Goal: Information Seeking & Learning: Learn about a topic

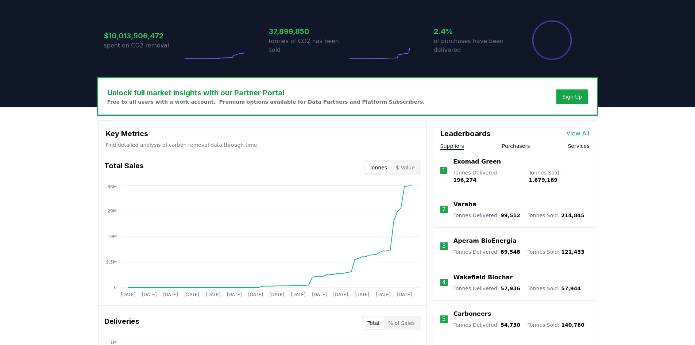
scroll to position [175, 0]
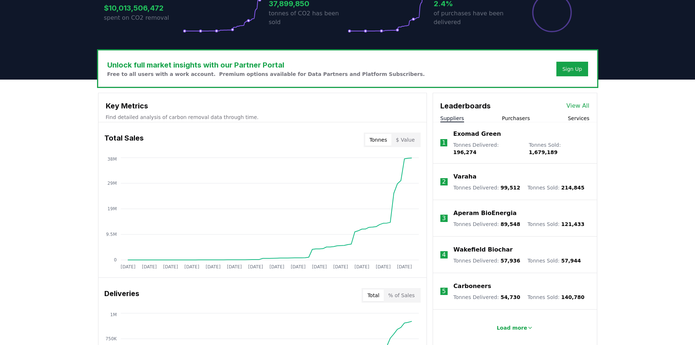
click at [470, 282] on p "Carboneers" at bounding box center [472, 286] width 38 height 9
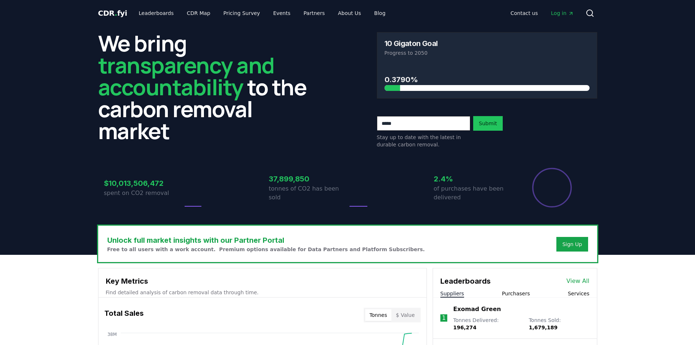
scroll to position [175, 0]
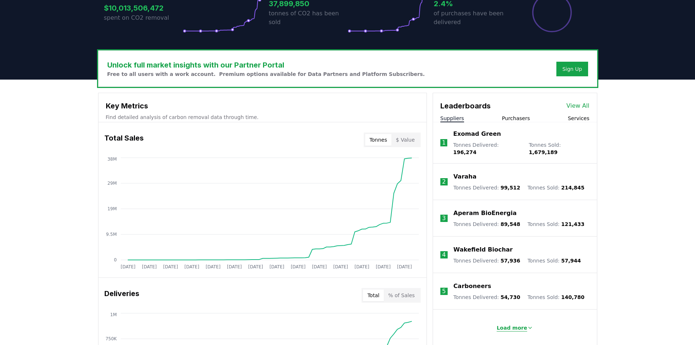
click at [514, 324] on p "Load more" at bounding box center [511, 327] width 31 height 7
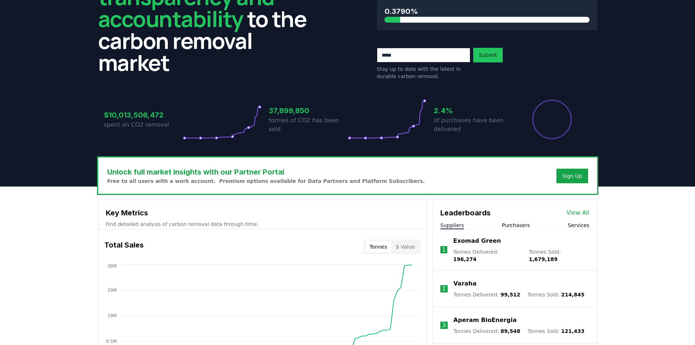
scroll to position [0, 0]
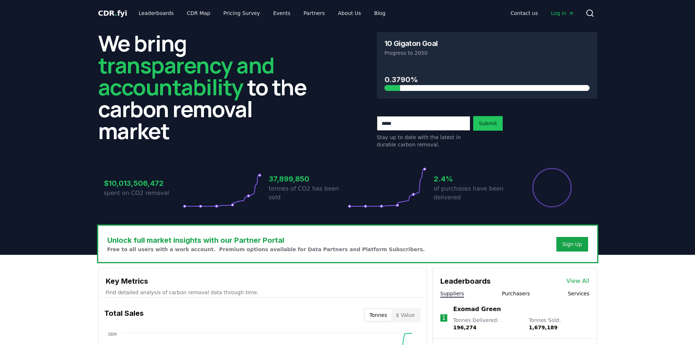
click at [511, 293] on button "Purchasers" at bounding box center [516, 293] width 28 height 7
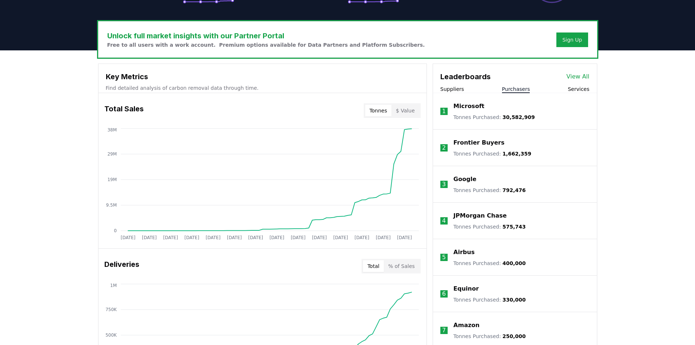
scroll to position [175, 0]
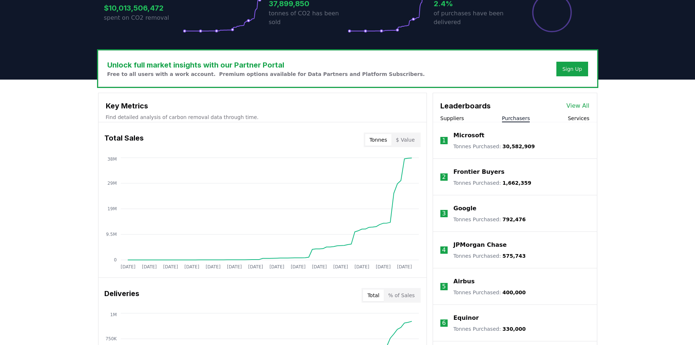
click at [581, 101] on div "Leaderboards View All" at bounding box center [515, 102] width 164 height 18
click at [579, 106] on link "View All" at bounding box center [577, 105] width 23 height 9
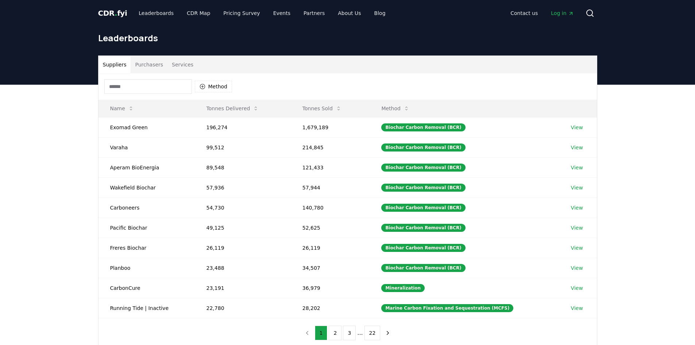
click at [177, 63] on button "Services" at bounding box center [182, 65] width 30 height 18
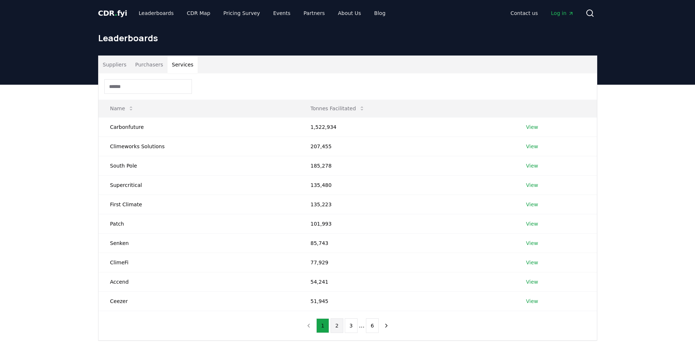
click at [336, 326] on button "2" at bounding box center [336, 325] width 13 height 15
click at [351, 325] on button "3" at bounding box center [351, 325] width 13 height 15
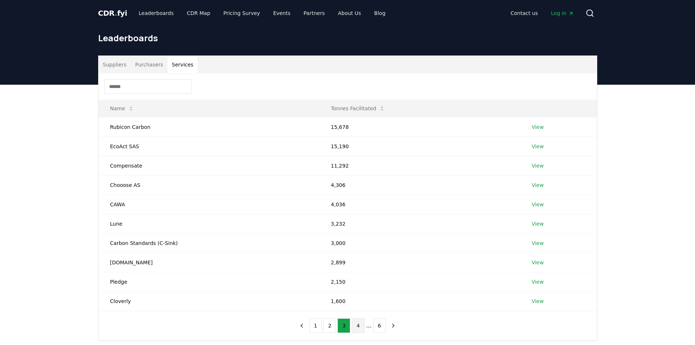
click at [357, 326] on button "4" at bounding box center [358, 325] width 13 height 15
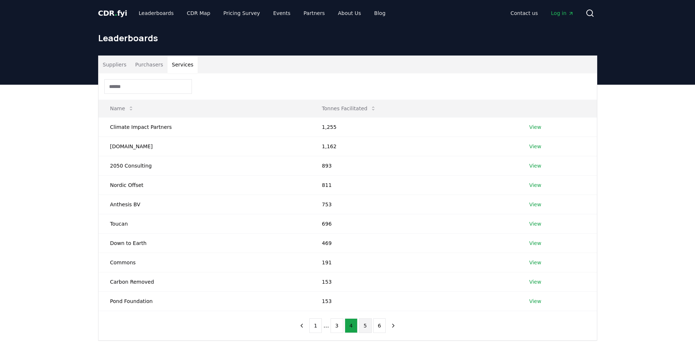
click at [364, 326] on button "5" at bounding box center [365, 325] width 13 height 15
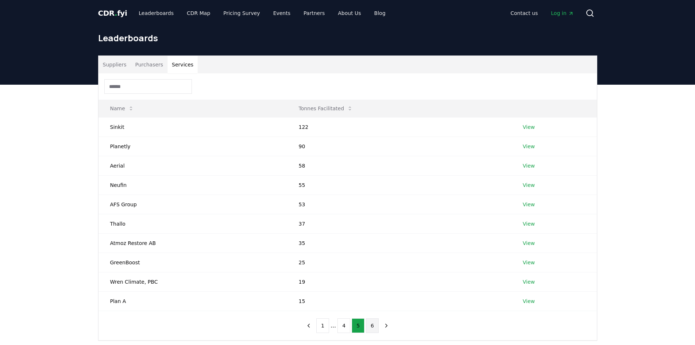
click at [371, 326] on button "6" at bounding box center [372, 325] width 13 height 15
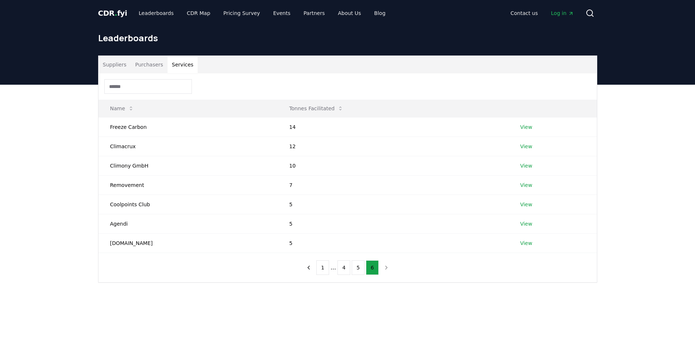
click at [383, 267] on nav "1 ... 4 5 6" at bounding box center [347, 267] width 90 height 15
click at [310, 269] on icon "previous page" at bounding box center [308, 267] width 7 height 7
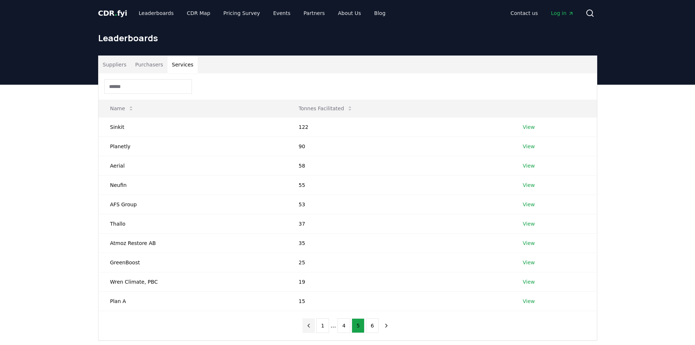
click at [310, 269] on td "25" at bounding box center [399, 261] width 224 height 19
click at [323, 325] on button "1" at bounding box center [322, 325] width 13 height 15
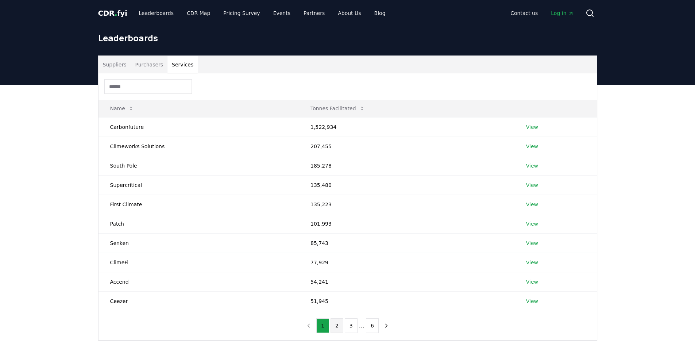
click at [338, 325] on button "2" at bounding box center [336, 325] width 13 height 15
click at [350, 326] on button "3" at bounding box center [351, 325] width 13 height 15
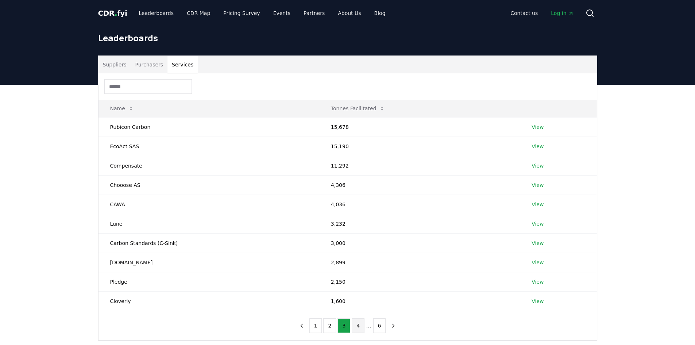
click at [359, 326] on button "4" at bounding box center [358, 325] width 13 height 15
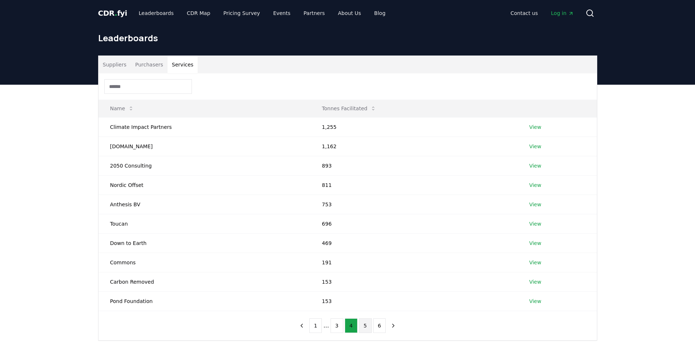
click at [364, 326] on button "5" at bounding box center [365, 325] width 13 height 15
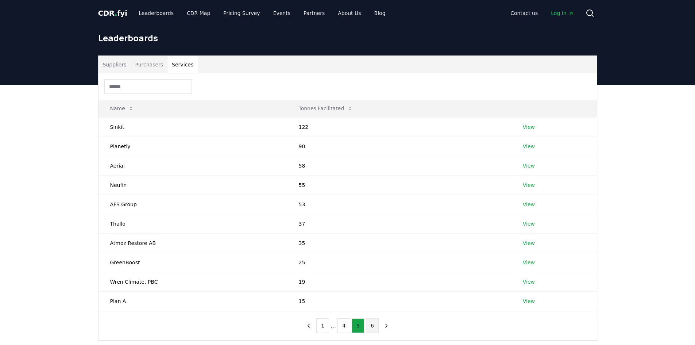
click at [371, 323] on button "6" at bounding box center [372, 325] width 13 height 15
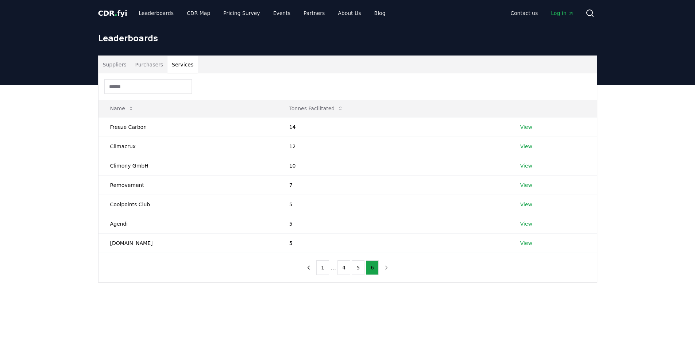
click at [0, 82] on header "Leaderboards" at bounding box center [347, 55] width 695 height 58
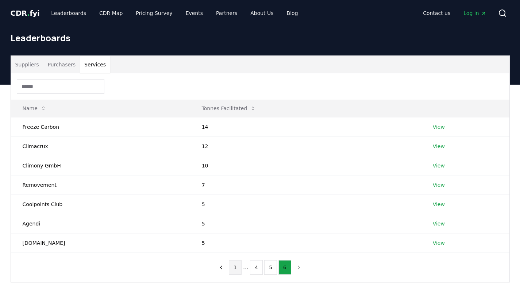
click at [234, 268] on button "1" at bounding box center [235, 267] width 13 height 15
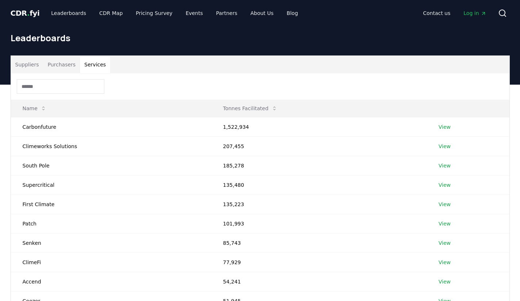
click at [18, 69] on button "Suppliers" at bounding box center [27, 65] width 32 height 18
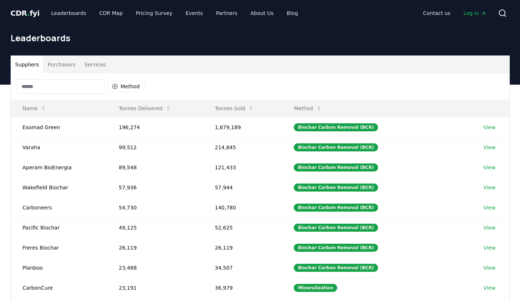
click at [0, 131] on div "Suppliers Purchasers Services Method Name Tonnes Delivered Tonnes Sold Method E…" at bounding box center [260, 231] width 520 height 292
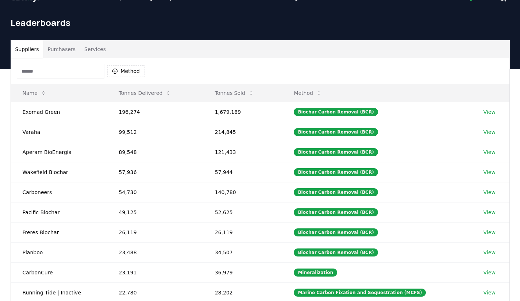
scroll to position [29, 0]
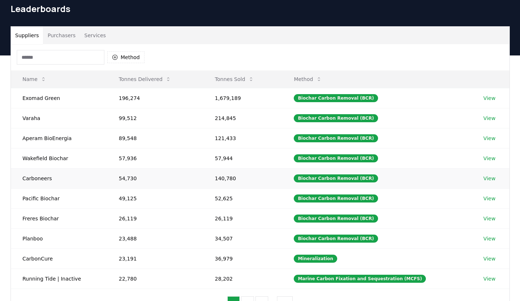
click at [39, 180] on td "Carboneers" at bounding box center [59, 178] width 96 height 20
click at [353, 177] on div "Biochar Carbon Removal (BCR)" at bounding box center [336, 178] width 84 height 8
click at [486, 178] on link "View" at bounding box center [489, 178] width 12 height 7
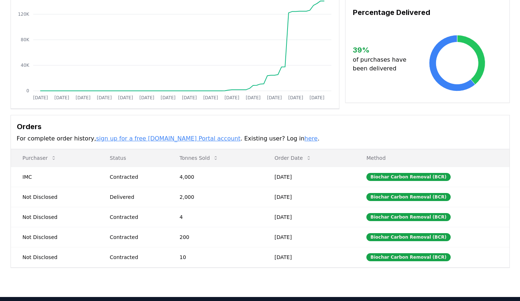
scroll to position [117, 0]
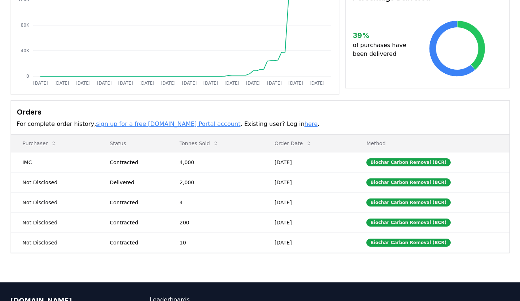
click at [0, 188] on div "Supplier Metrics Total Sales Tonnes Sold Tonnes Delivered [DATE] [DATE] [DATE] …" at bounding box center [260, 111] width 520 height 344
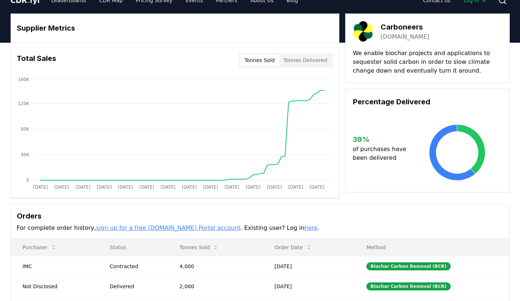
scroll to position [0, 0]
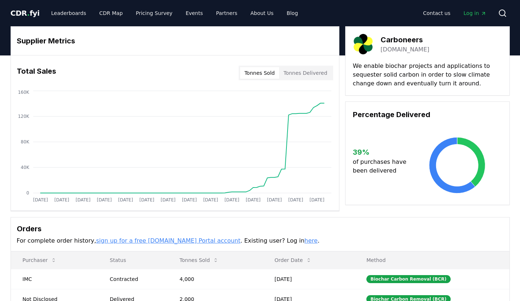
click at [418, 48] on link "[DOMAIN_NAME]" at bounding box center [404, 49] width 49 height 9
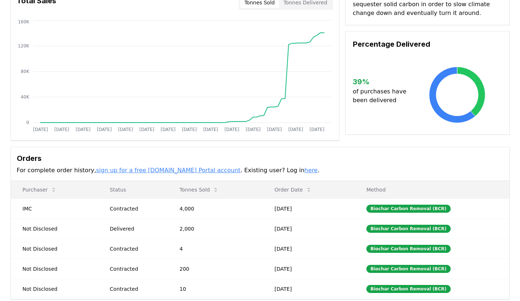
scroll to position [73, 0]
